Goal: Task Accomplishment & Management: Use online tool/utility

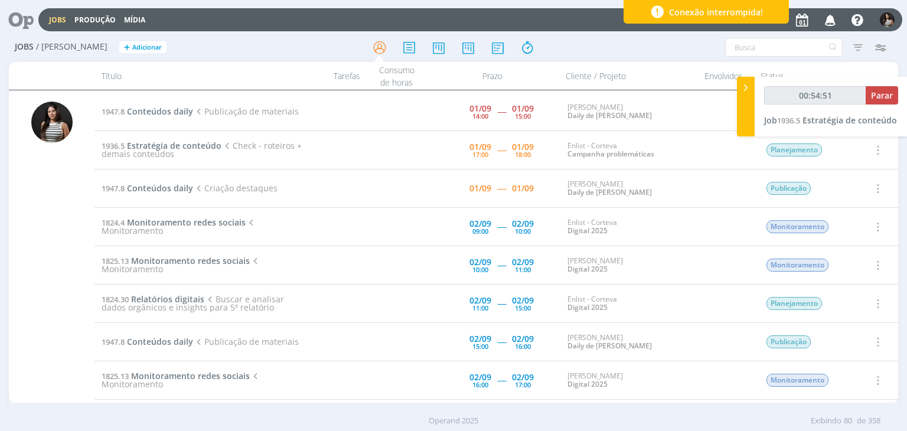
click at [885, 95] on span "Parar" at bounding box center [882, 95] width 22 height 11
type input "00:55:00"
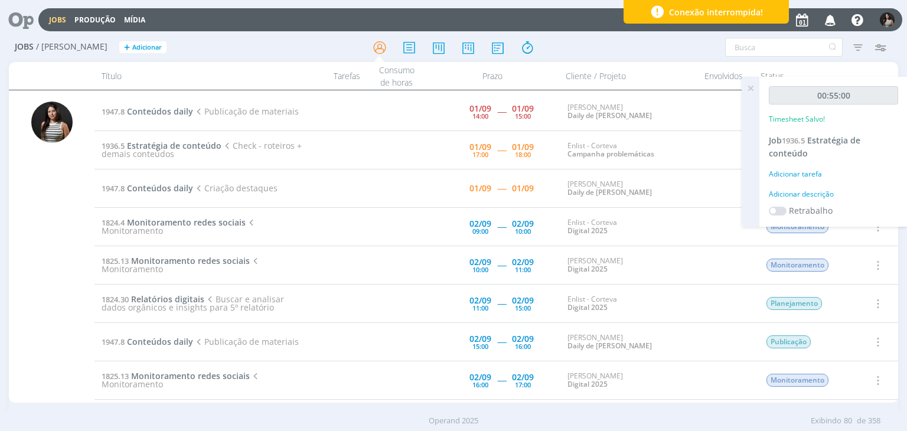
click at [755, 88] on icon at bounding box center [749, 88] width 21 height 23
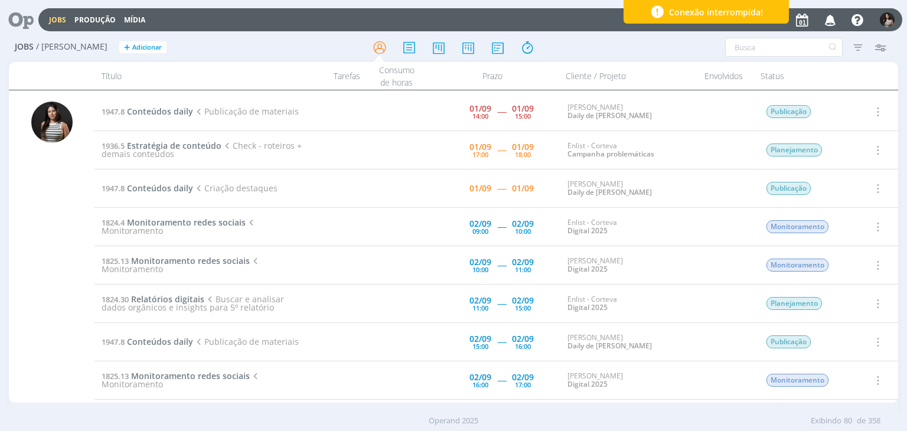
click at [871, 151] on icon "button" at bounding box center [876, 150] width 13 height 14
click at [840, 189] on link "Concluir" at bounding box center [843, 188] width 93 height 19
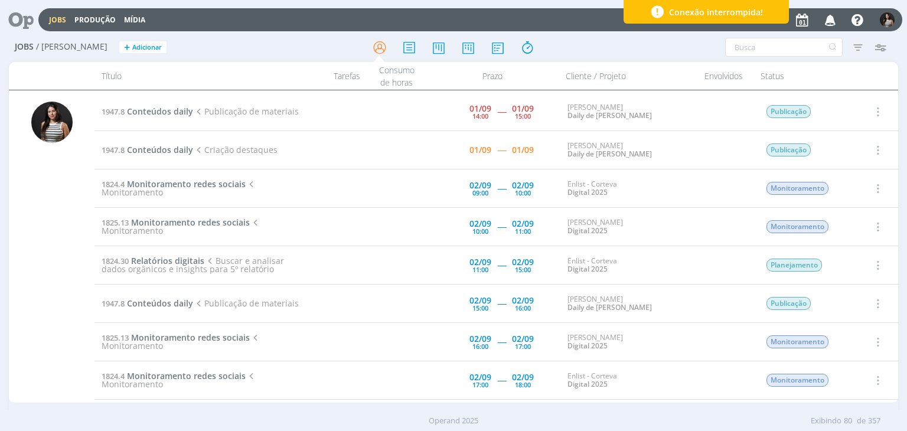
click at [830, 15] on icon "button" at bounding box center [830, 19] width 21 height 20
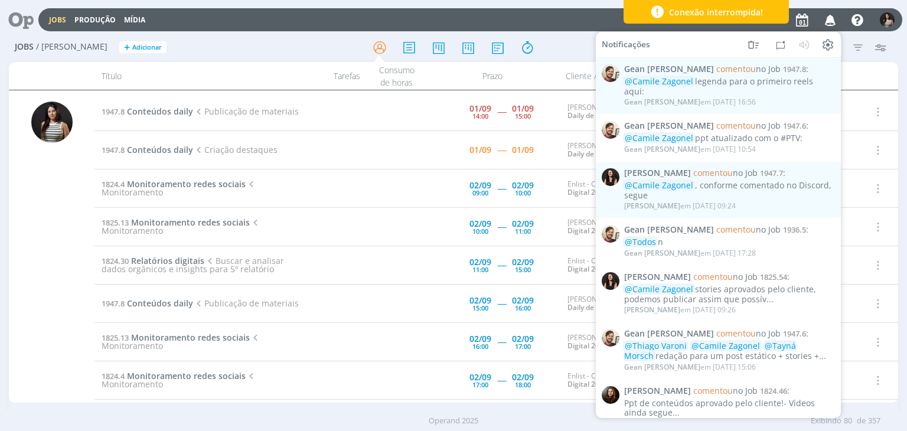
click at [553, 47] on div at bounding box center [453, 47] width 296 height 21
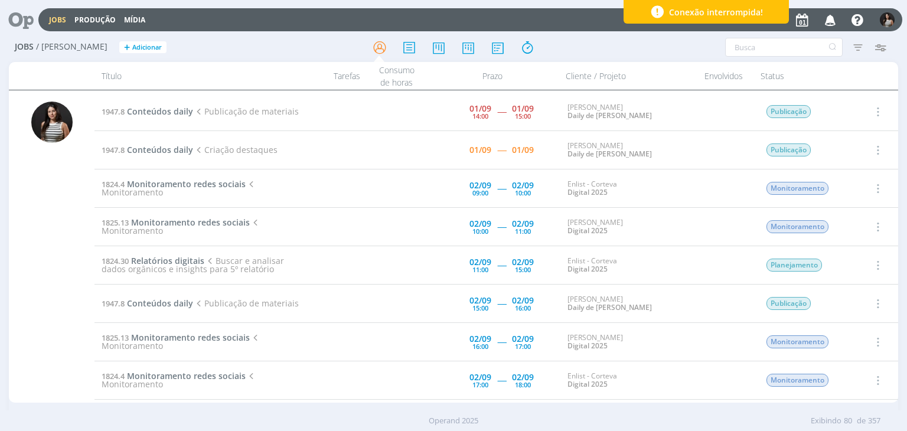
click at [827, 14] on icon "button" at bounding box center [830, 19] width 21 height 20
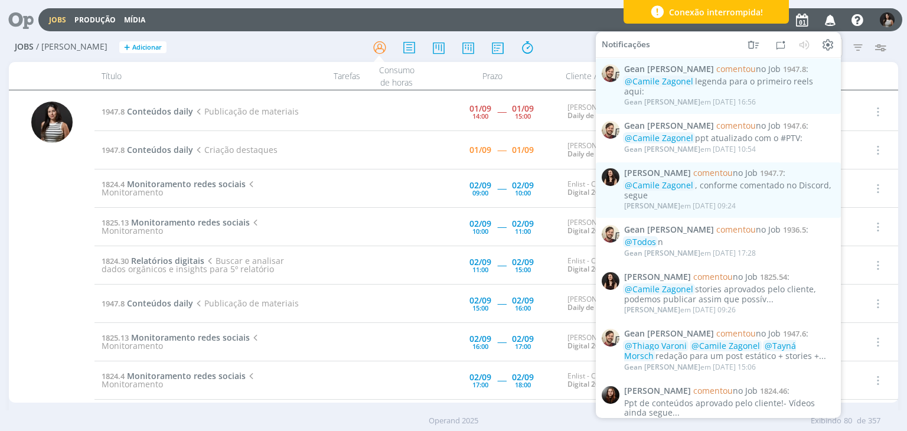
click at [181, 73] on div "Título" at bounding box center [194, 76] width 201 height 28
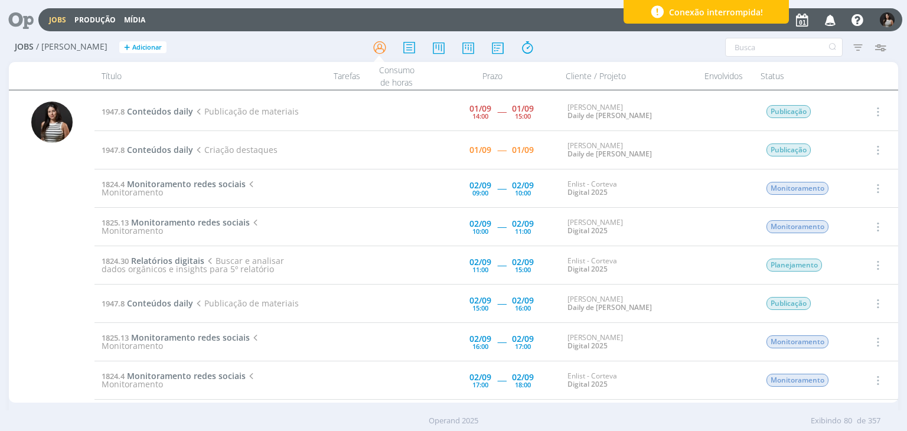
click at [878, 107] on icon "button" at bounding box center [876, 111] width 13 height 14
click at [846, 182] on link "Iniciar timesheet" at bounding box center [843, 188] width 93 height 19
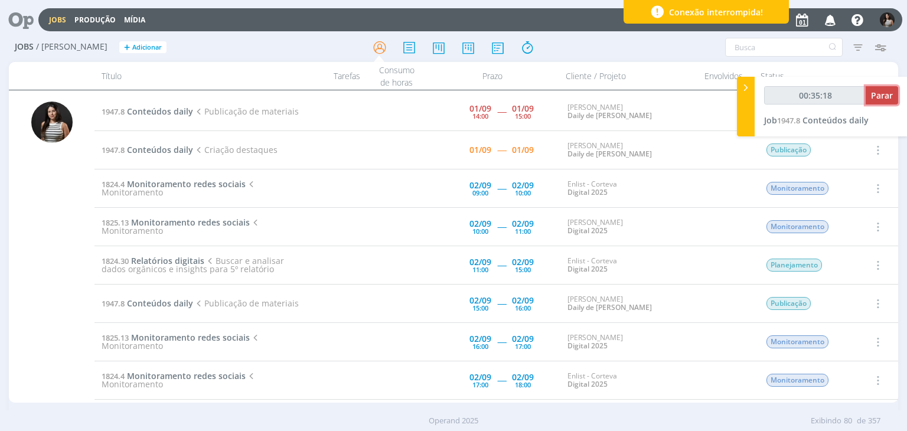
click at [875, 93] on span "Parar" at bounding box center [882, 95] width 22 height 11
type input "00:36:00"
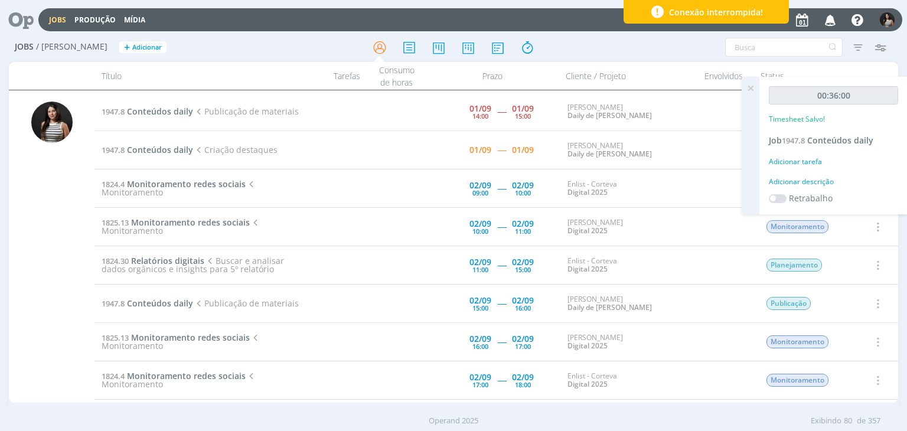
click at [754, 88] on icon at bounding box center [749, 88] width 21 height 23
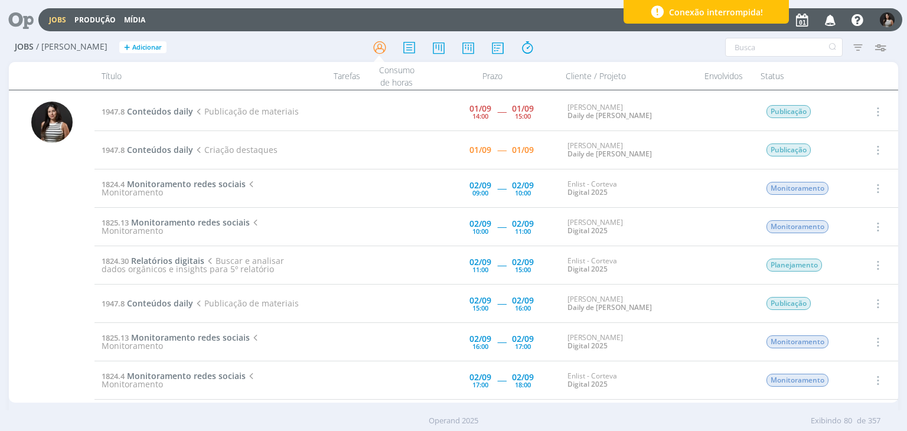
click at [880, 112] on button "button" at bounding box center [876, 111] width 28 height 19
click at [852, 153] on link "Concluir" at bounding box center [843, 150] width 93 height 19
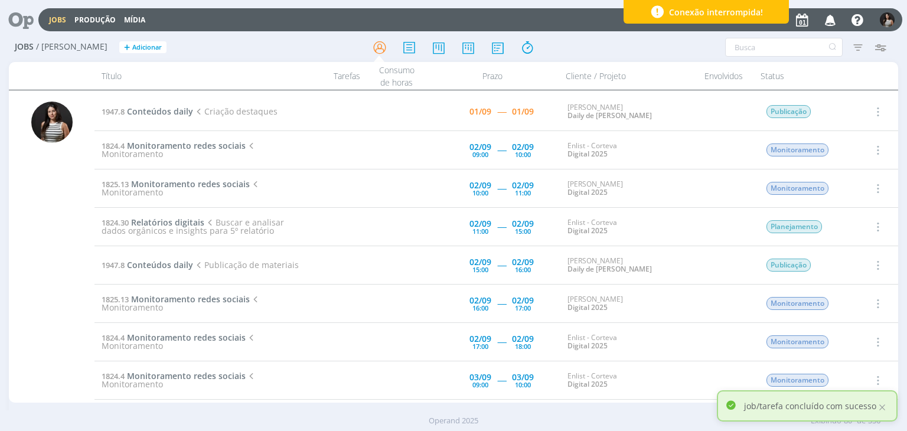
click at [873, 109] on icon "button" at bounding box center [876, 111] width 13 height 14
click at [836, 185] on link "Iniciar timesheet" at bounding box center [843, 188] width 93 height 19
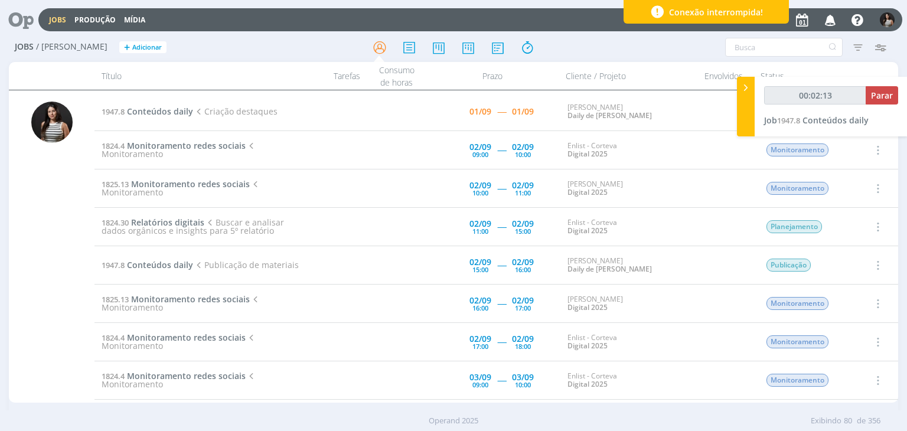
type input "00:02:14"
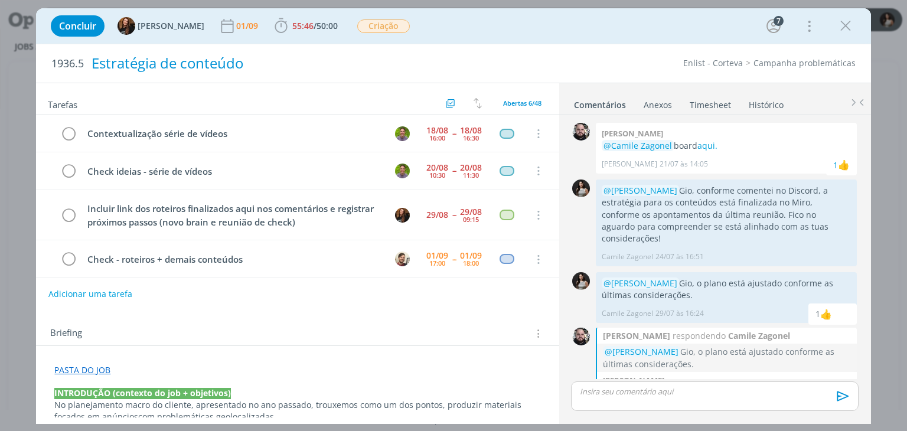
scroll to position [600, 0]
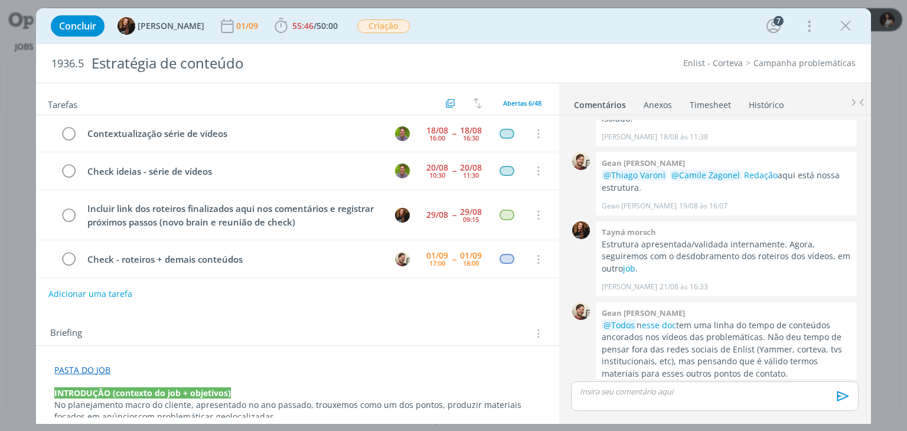
click at [716, 102] on link "Timesheet" at bounding box center [710, 102] width 42 height 17
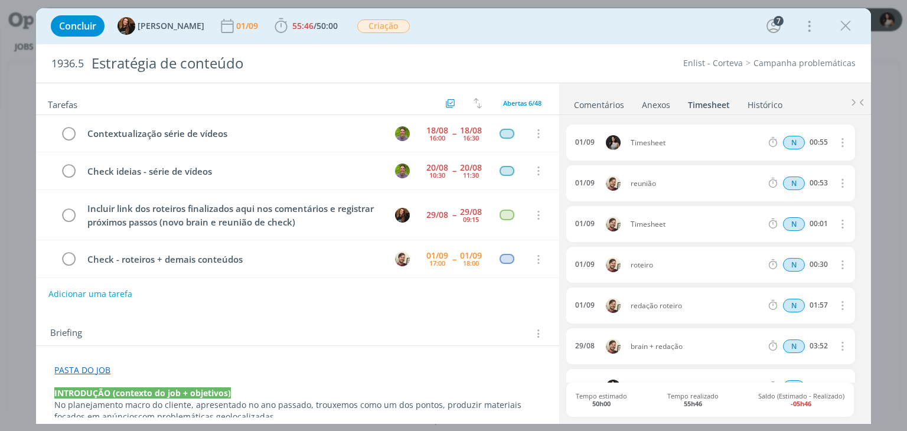
click at [836, 145] on icon "dialog" at bounding box center [841, 142] width 13 height 14
click at [805, 176] on link "Editar" at bounding box center [807, 181] width 93 height 19
drag, startPoint x: 675, startPoint y: 139, endPoint x: 607, endPoint y: 139, distance: 68.5
click at [607, 139] on div "[DATE] 17:55 Timesheet Selecione a tarefa N 00:55" at bounding box center [710, 143] width 288 height 36
click at [666, 87] on ul "Comentários Anexos 0 Timesheet Histórico" at bounding box center [715, 99] width 312 height 32
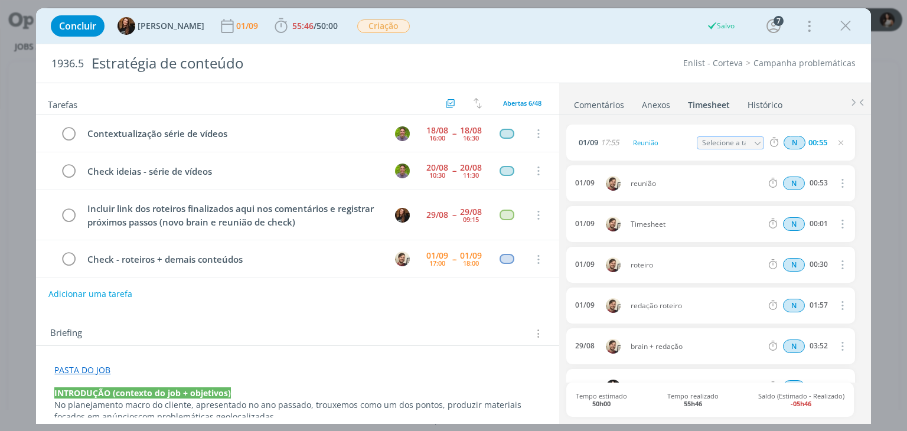
click at [609, 97] on link "Comentários" at bounding box center [598, 102] width 51 height 17
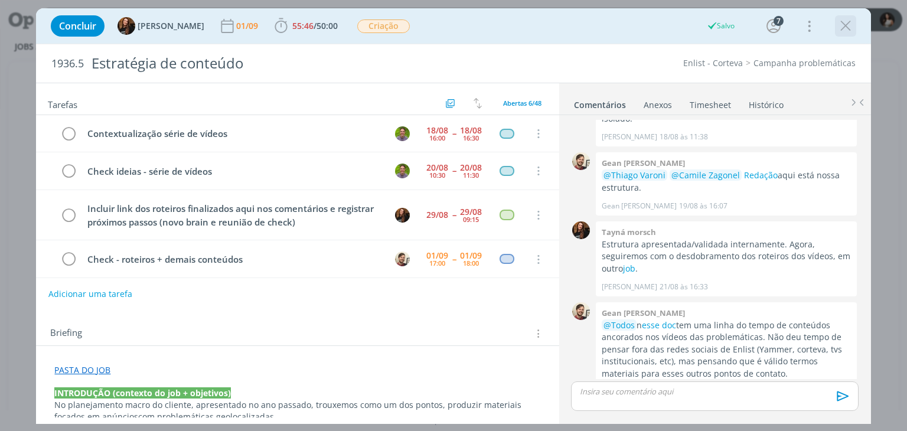
click at [847, 27] on icon "dialog" at bounding box center [845, 26] width 18 height 18
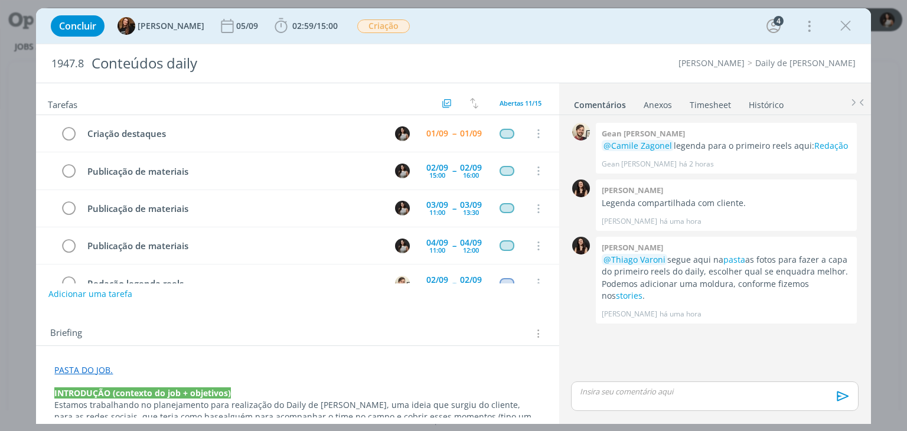
click at [722, 103] on link "Timesheet" at bounding box center [710, 102] width 42 height 17
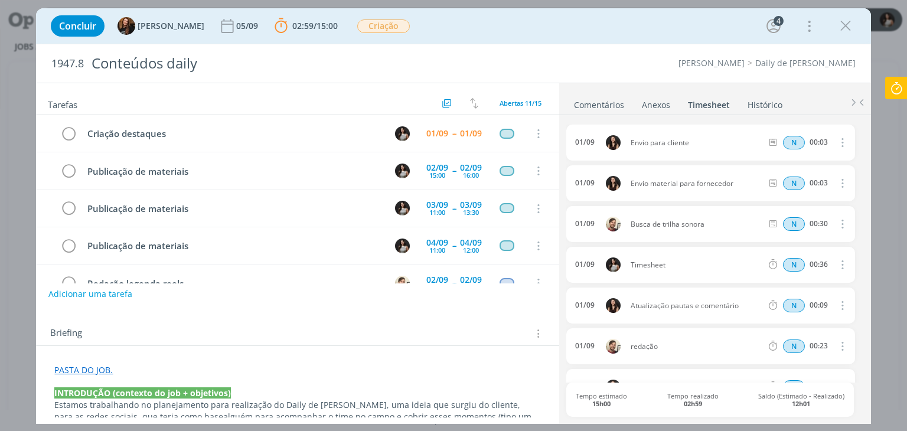
click at [835, 264] on icon "dialog" at bounding box center [841, 264] width 13 height 14
click at [802, 301] on link "Editar" at bounding box center [807, 303] width 93 height 19
drag, startPoint x: 667, startPoint y: 265, endPoint x: 603, endPoint y: 270, distance: 63.9
click at [603, 270] on div "01/09 18:36 Timesheet Selecione a tarefa N 00:36" at bounding box center [710, 265] width 288 height 36
click at [624, 94] on li "Comentários" at bounding box center [607, 102] width 68 height 17
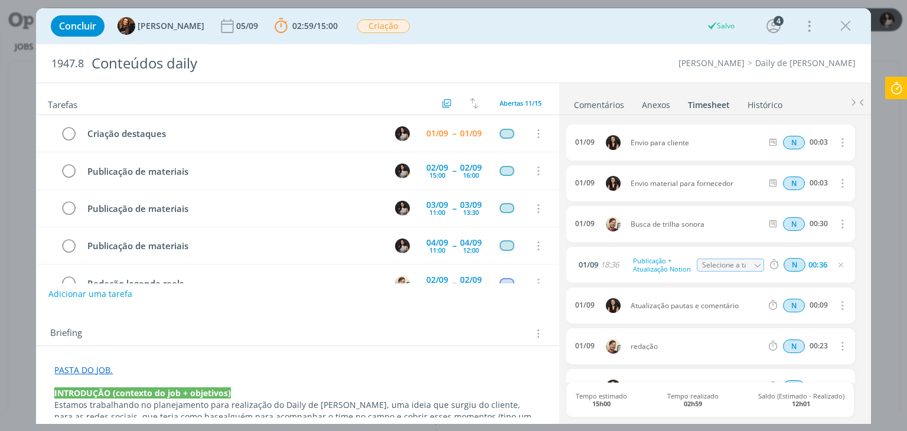
click at [599, 102] on link "Comentários" at bounding box center [598, 102] width 51 height 17
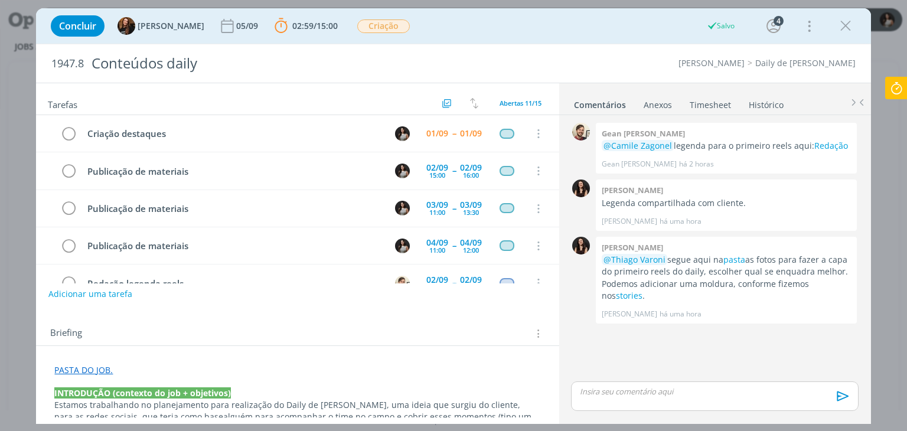
click at [650, 407] on div "dialog" at bounding box center [714, 396] width 287 height 30
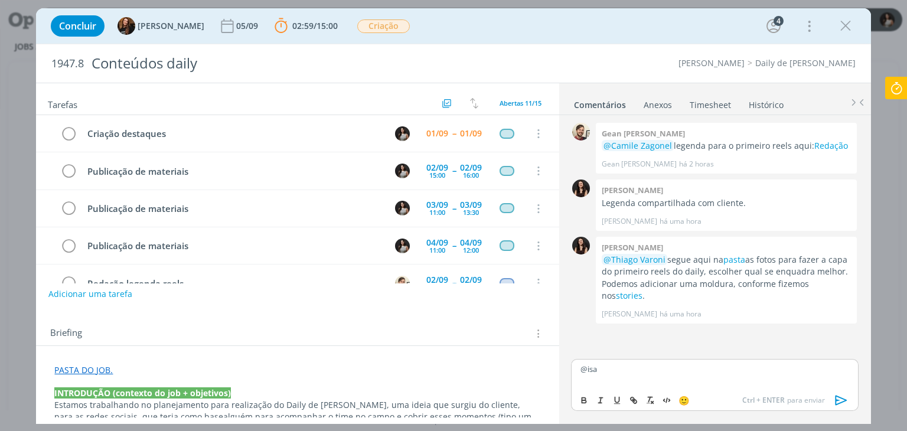
click at [634, 357] on body "Jobs Produção Mídia Notificações Central de Ajuda Área de Membros Implantação o…" at bounding box center [453, 215] width 907 height 431
click at [646, 369] on p "@isa" at bounding box center [714, 369] width 268 height 11
click at [647, 348] on span "[PERSON_NAME]" at bounding box center [643, 351] width 73 height 13
click at [840, 402] on icon "dialog" at bounding box center [841, 400] width 12 height 10
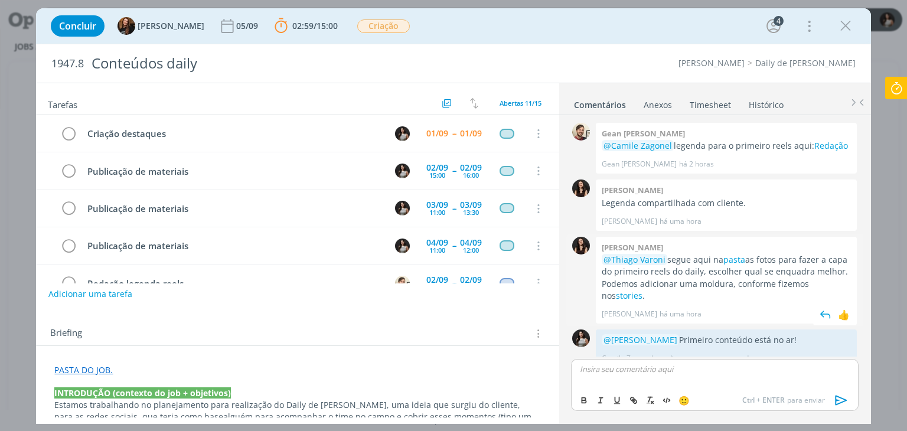
scroll to position [13, 0]
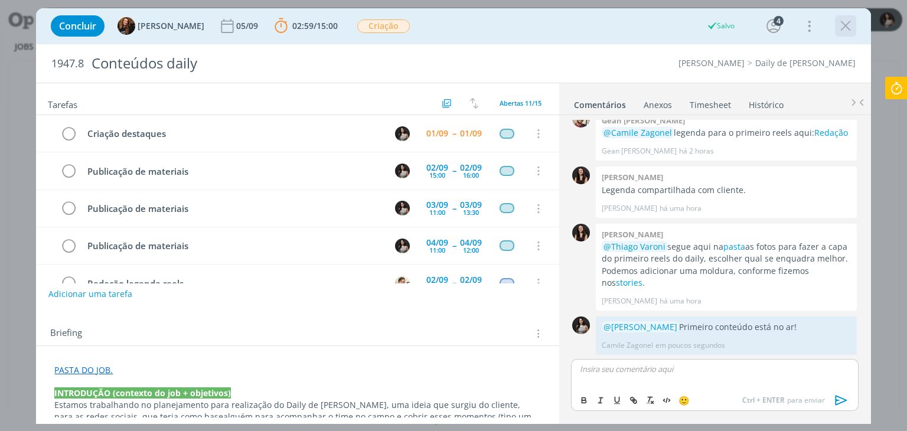
click at [844, 25] on icon "dialog" at bounding box center [845, 26] width 18 height 18
